Goal: Transaction & Acquisition: Obtain resource

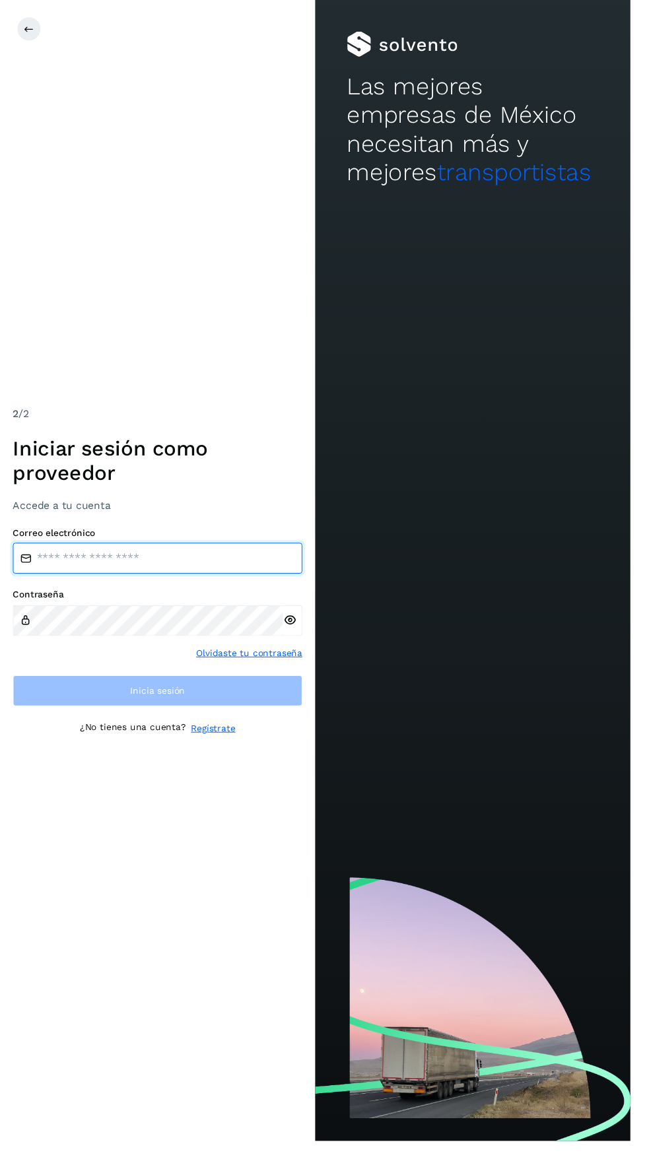
click at [141, 589] on input "email" at bounding box center [161, 573] width 297 height 32
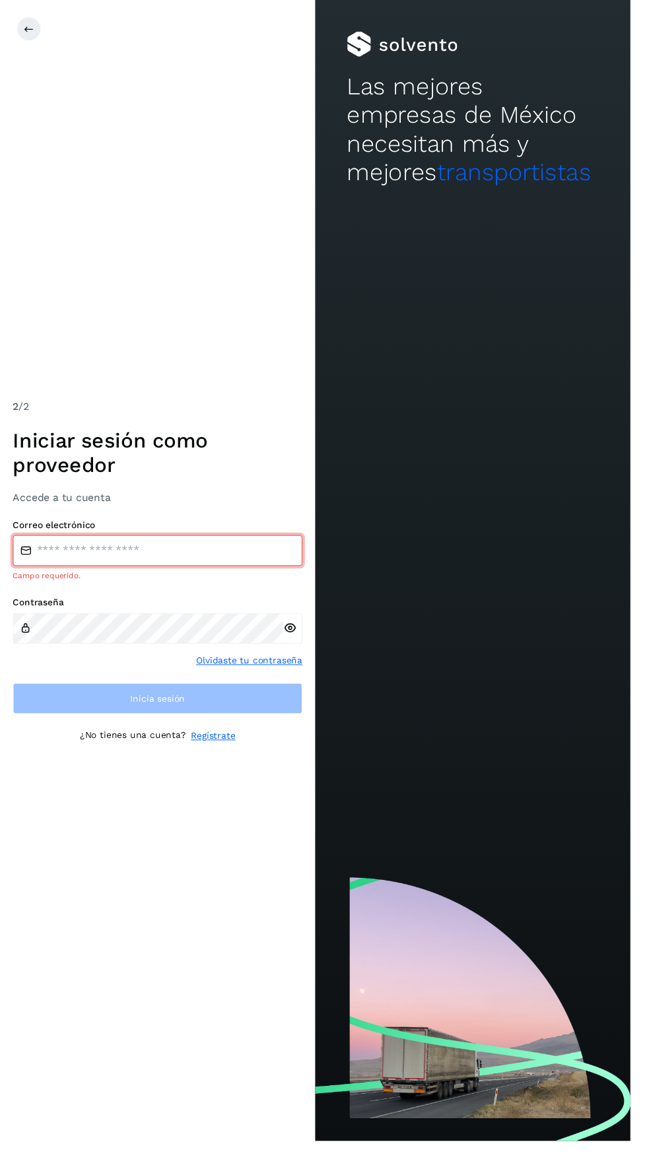
type input "**********"
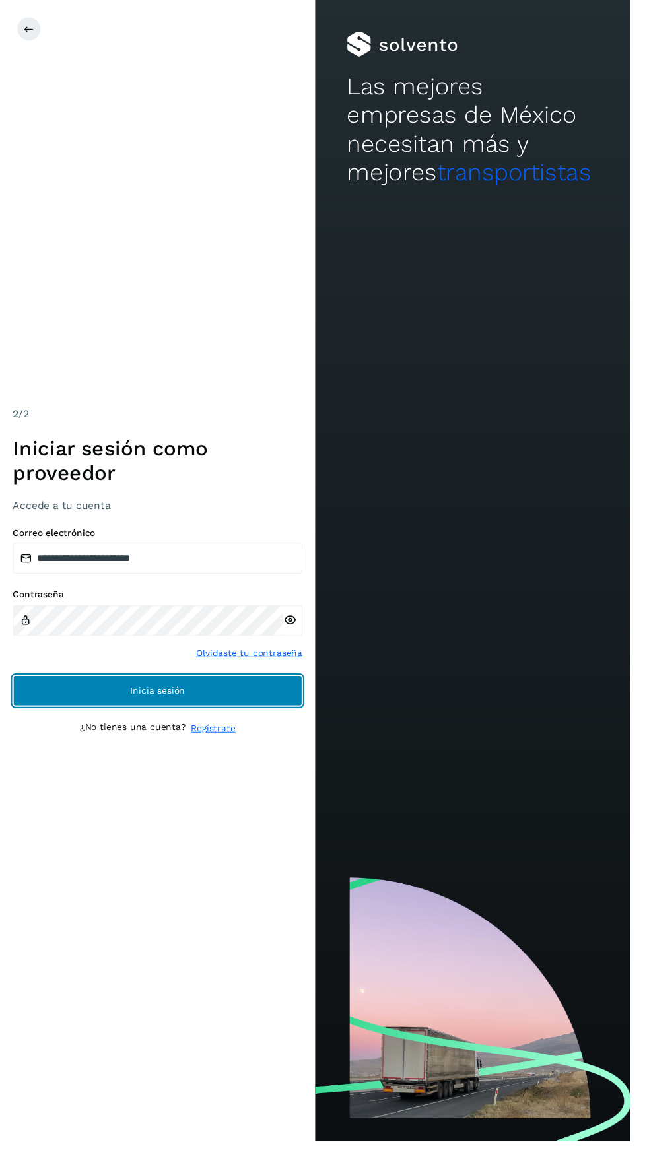
click at [162, 713] on span "Inicia sesión" at bounding box center [162, 708] width 56 height 9
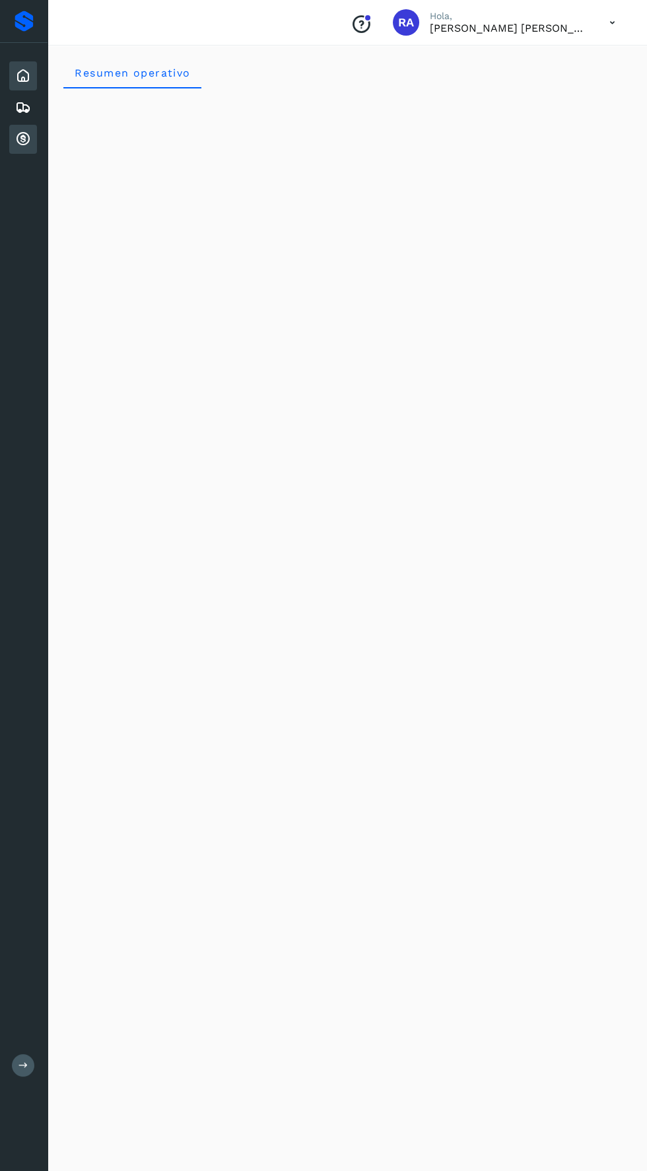
click at [22, 139] on icon at bounding box center [23, 139] width 16 height 16
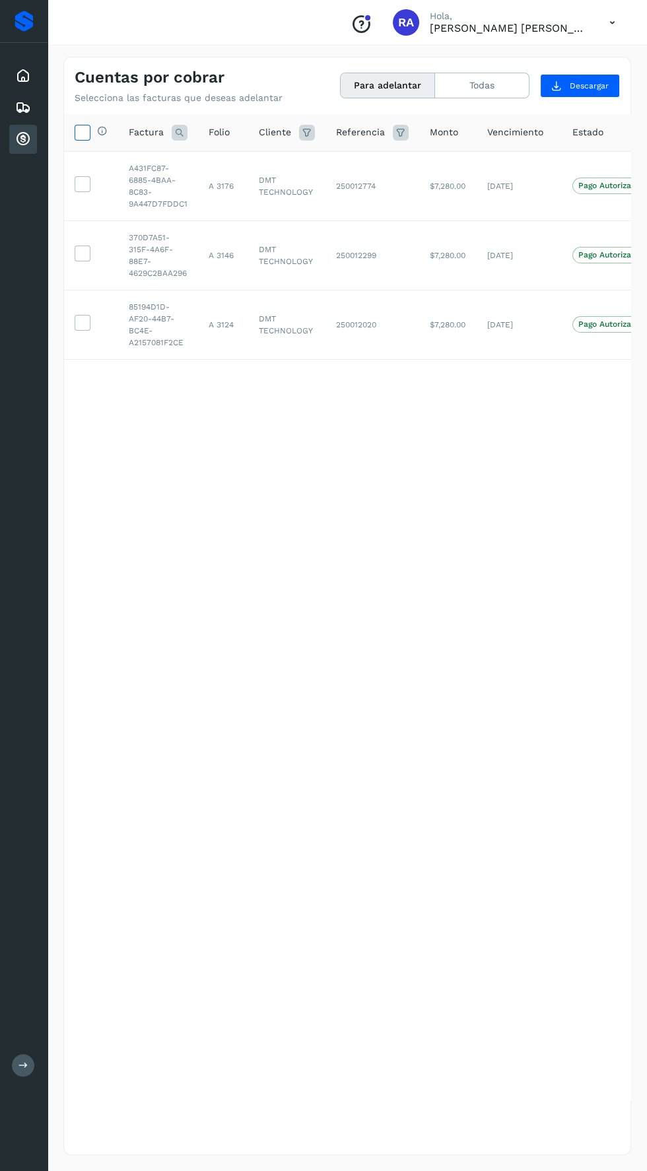
click at [80, 131] on icon at bounding box center [82, 132] width 14 height 14
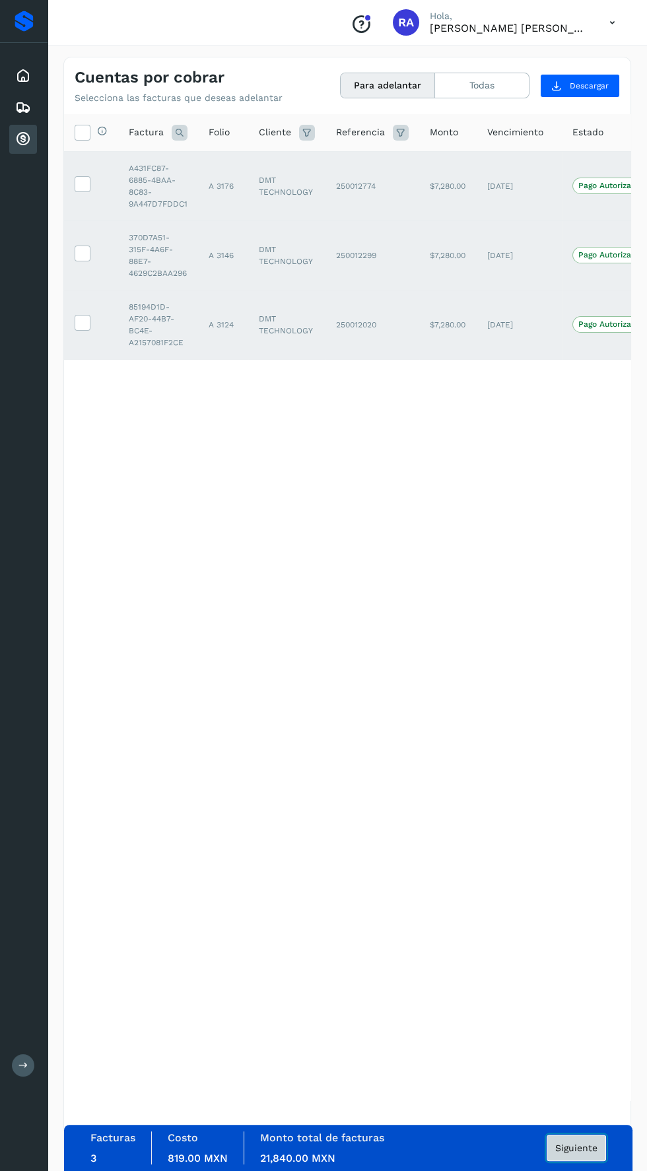
click at [604, 1156] on button "Siguiente" at bounding box center [575, 1147] width 59 height 26
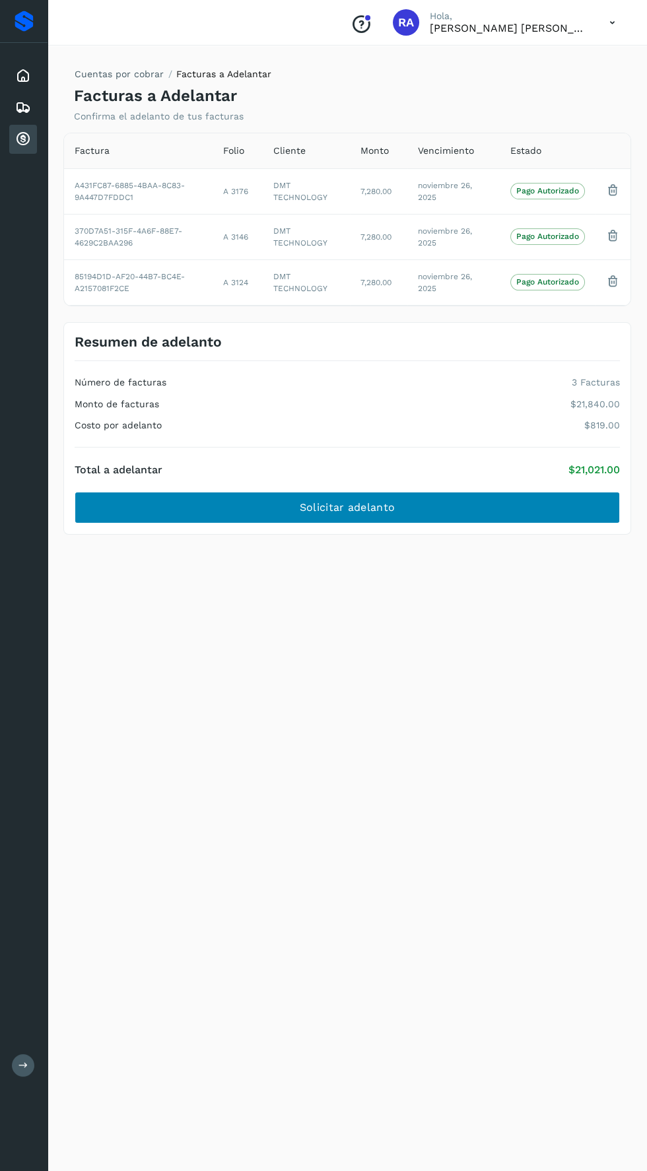
click at [496, 492] on button "Solicitar adelanto" at bounding box center [347, 508] width 545 height 32
